Goal: Task Accomplishment & Management: Manage account settings

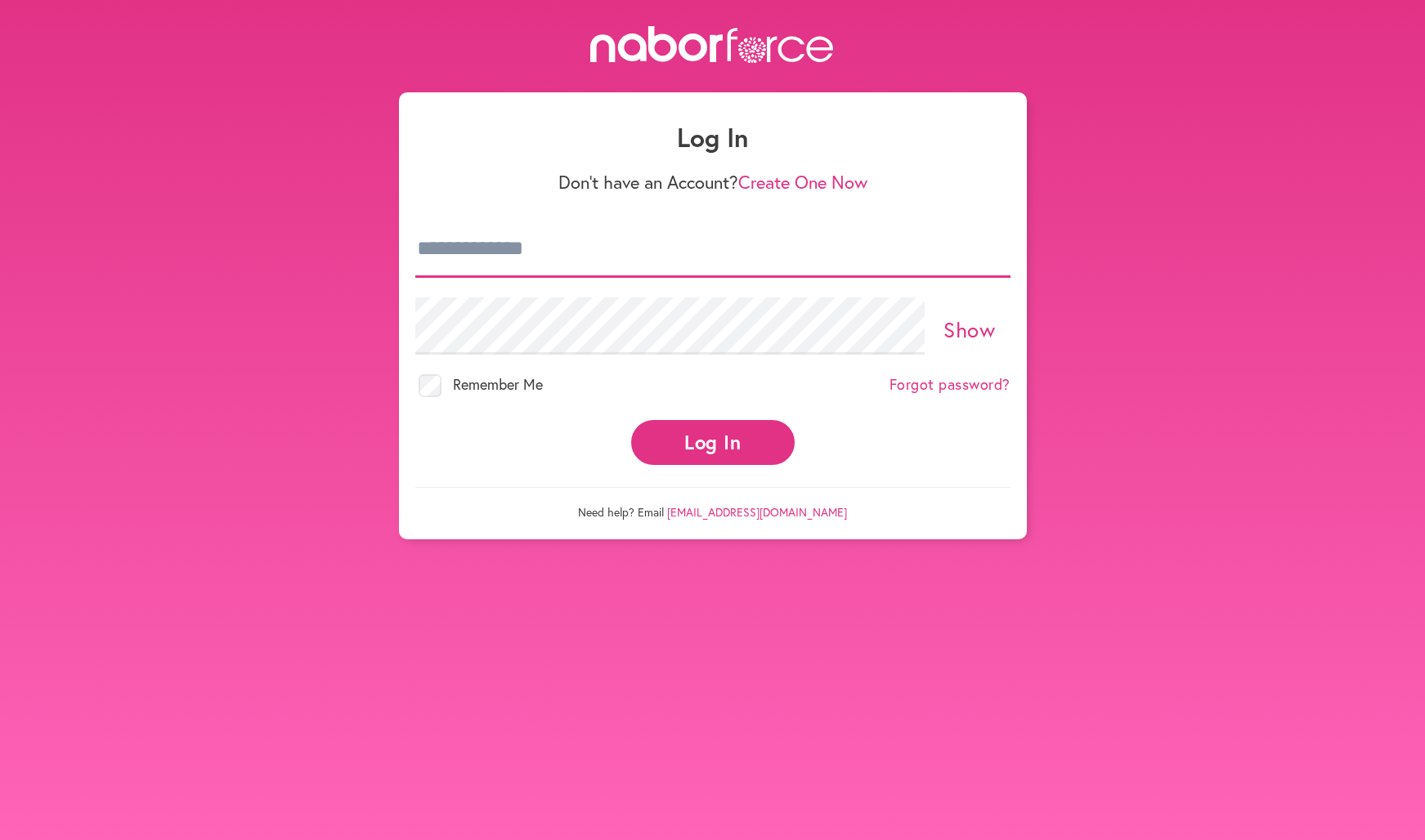
click at [469, 261] on input "email" at bounding box center [712, 249] width 595 height 57
click at [900, 48] on link at bounding box center [712, 46] width 1425 height 40
click at [957, 390] on link "Forgot password?" at bounding box center [949, 385] width 121 height 18
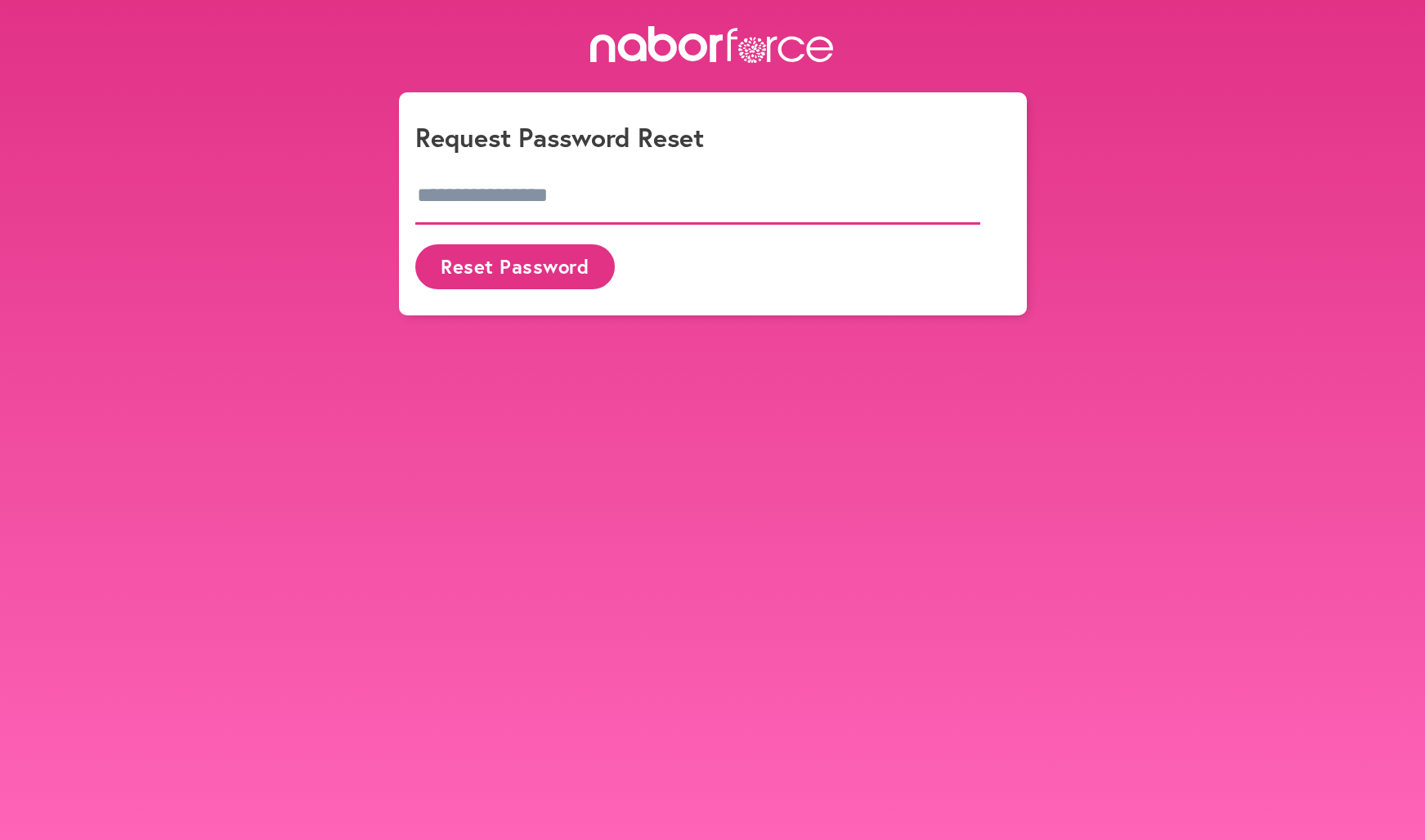
click at [490, 211] on input "email" at bounding box center [697, 196] width 565 height 57
type input "**********"
click at [568, 275] on button "Reset Password" at bounding box center [514, 267] width 199 height 45
